Goal: Navigation & Orientation: Find specific page/section

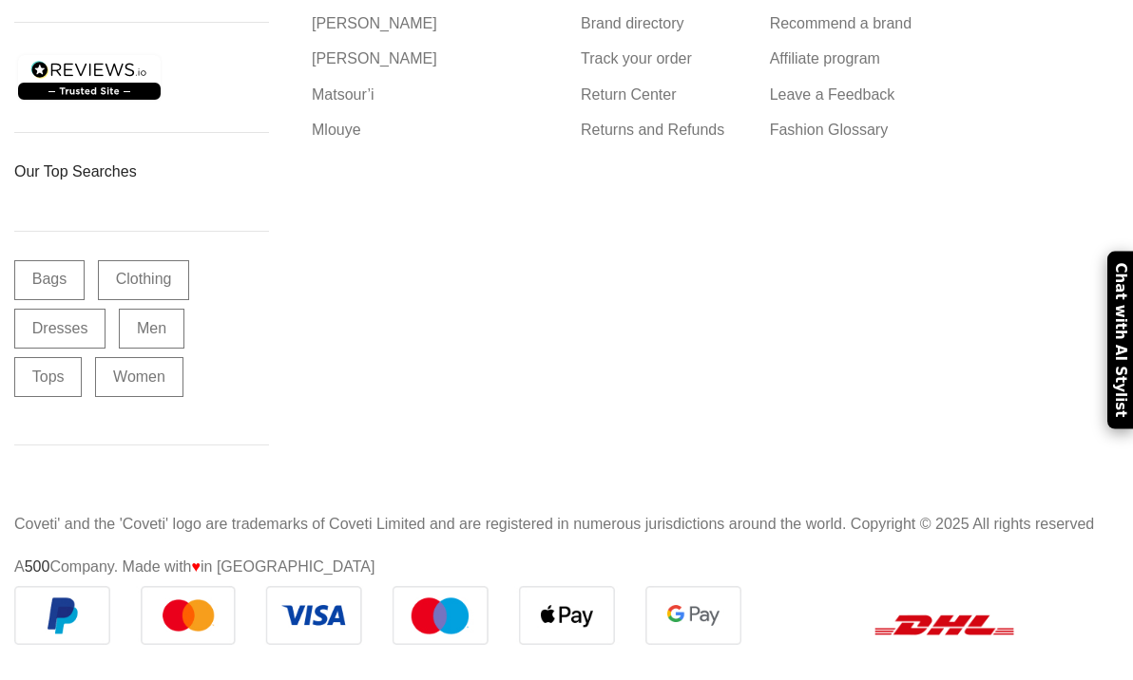
scroll to position [11985, 0]
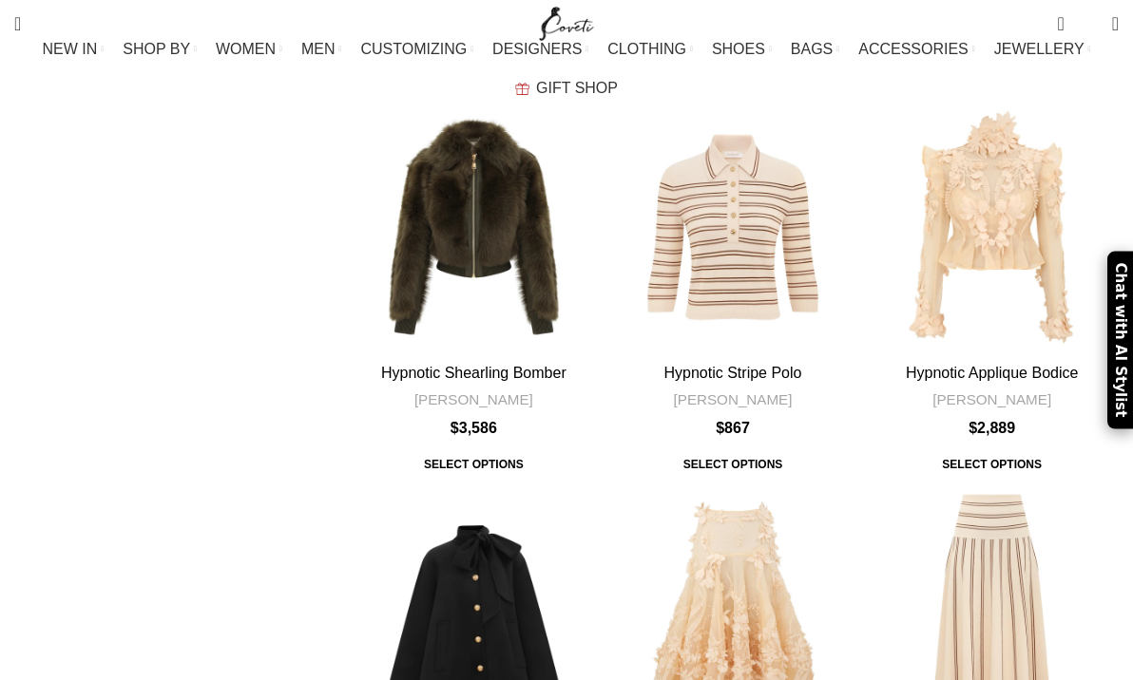
scroll to position [5404, 0]
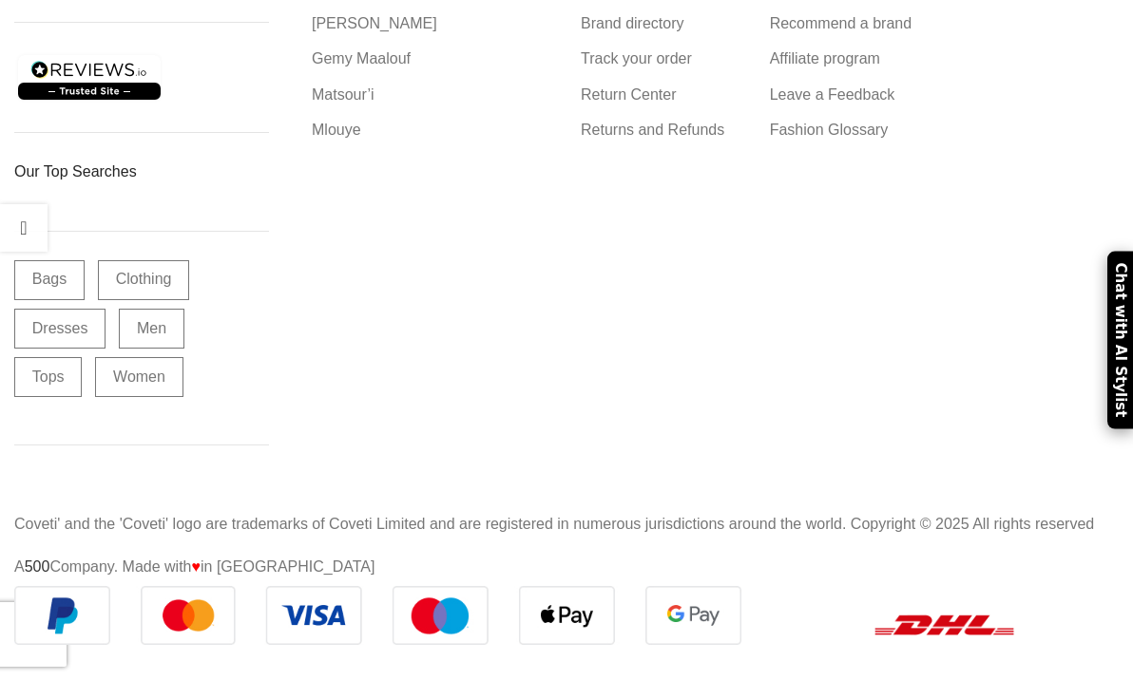
scroll to position [26815, 0]
